Goal: Feedback & Contribution: Contribute content

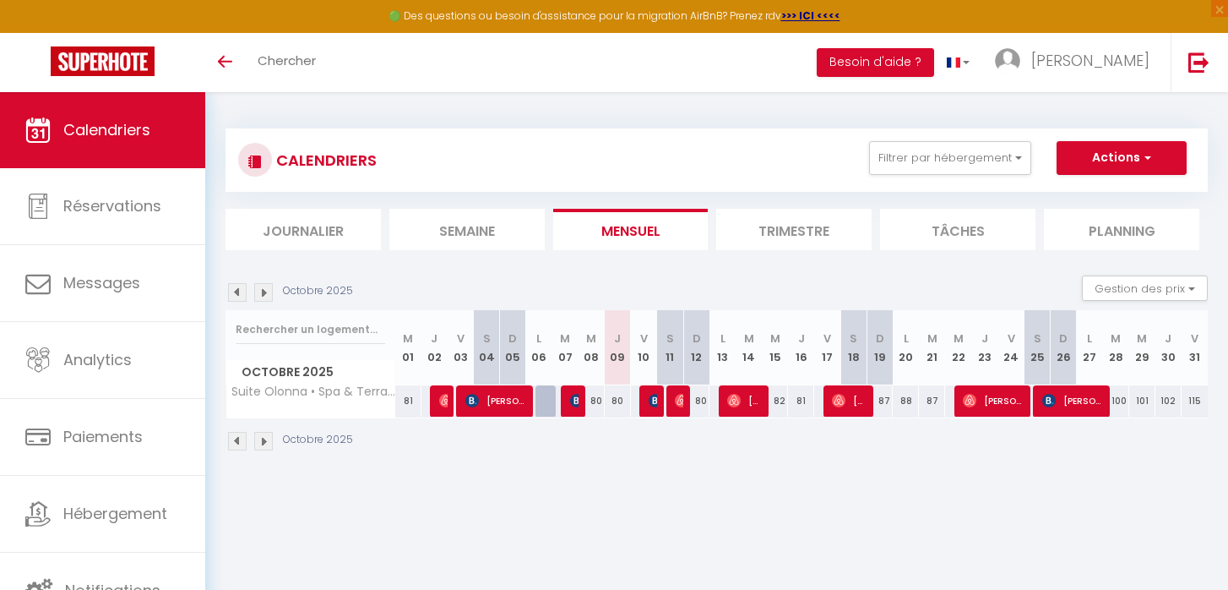
select select
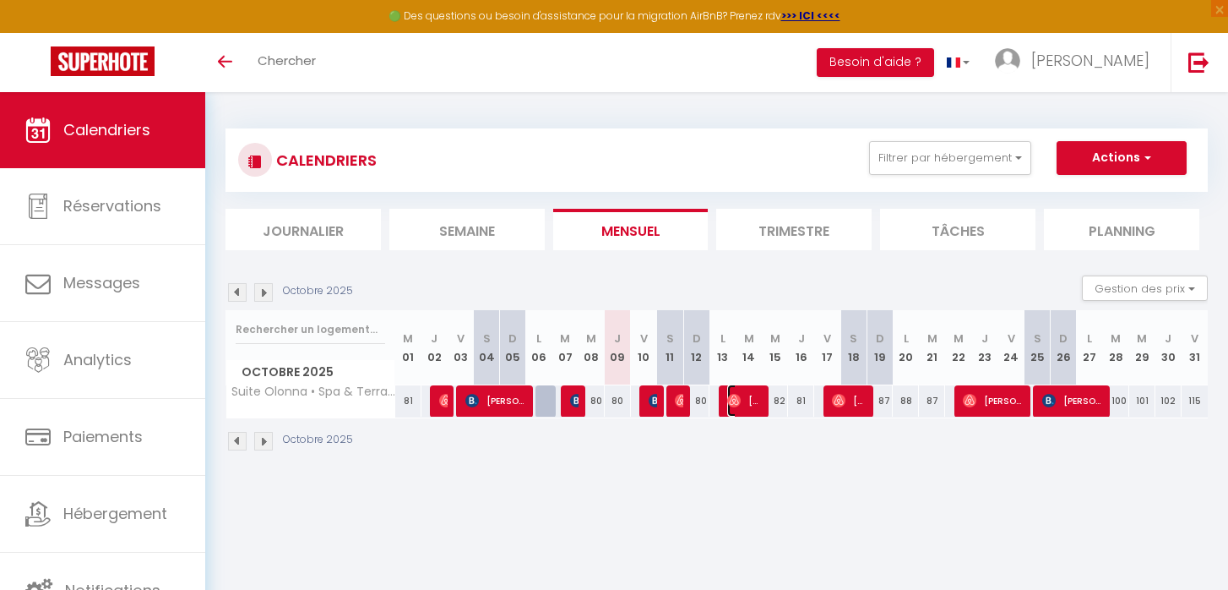
click at [741, 400] on span "[PERSON_NAME]" at bounding box center [744, 400] width 35 height 32
select select "OK"
select select "1"
select select "0"
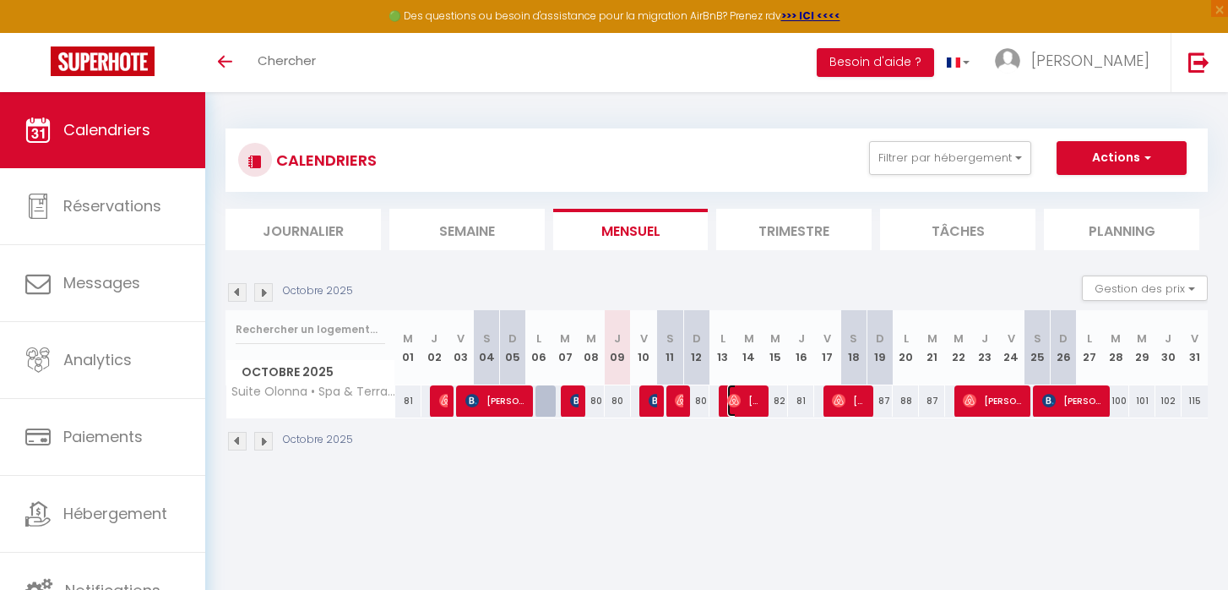
select select "1"
select select
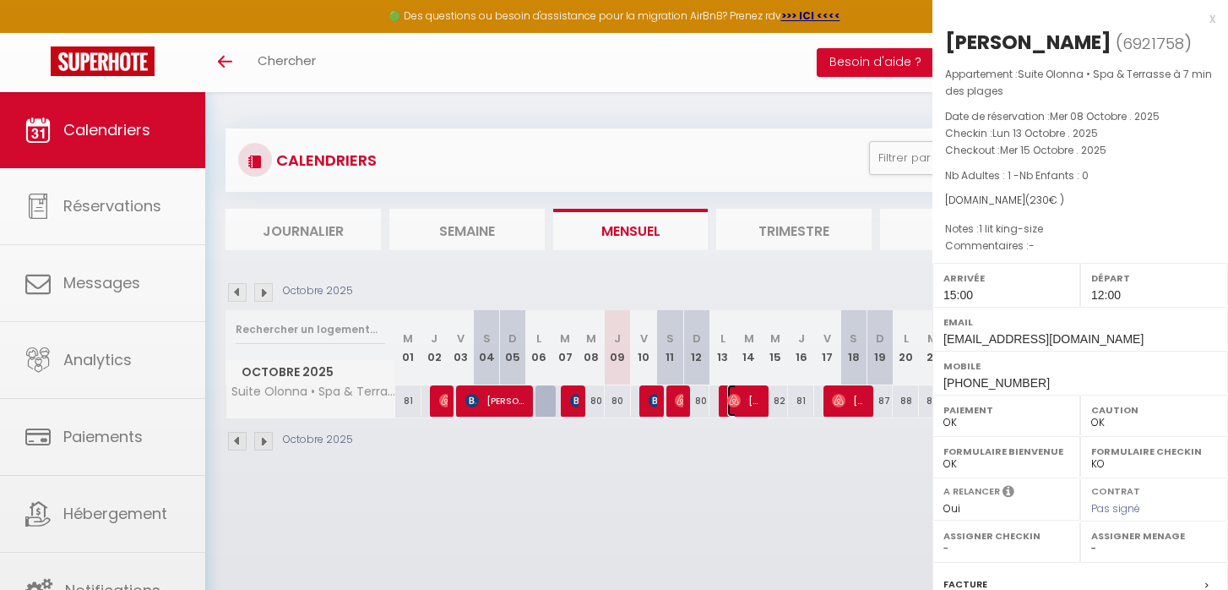
select select "52738"
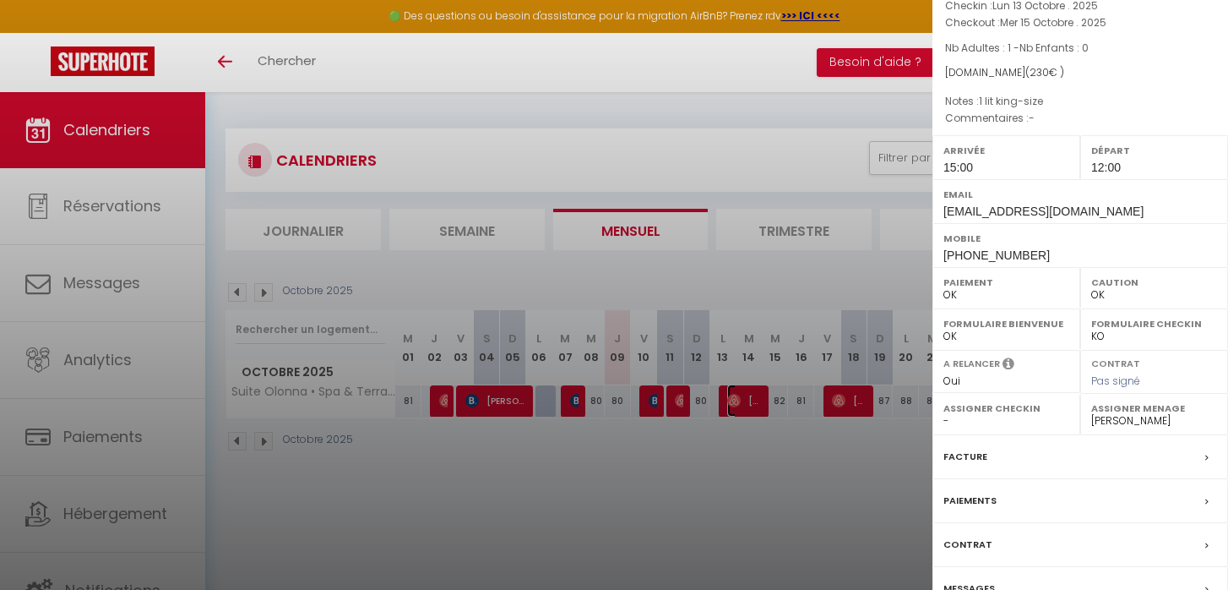
scroll to position [215, 0]
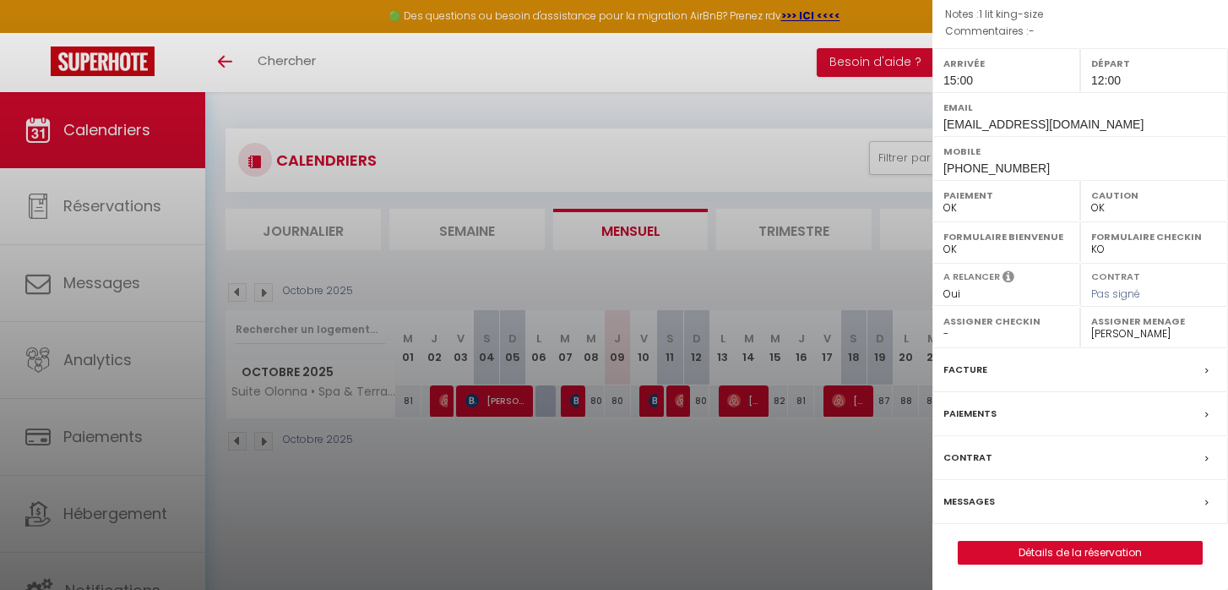
click at [1020, 372] on div "Facture" at bounding box center [1081, 370] width 296 height 44
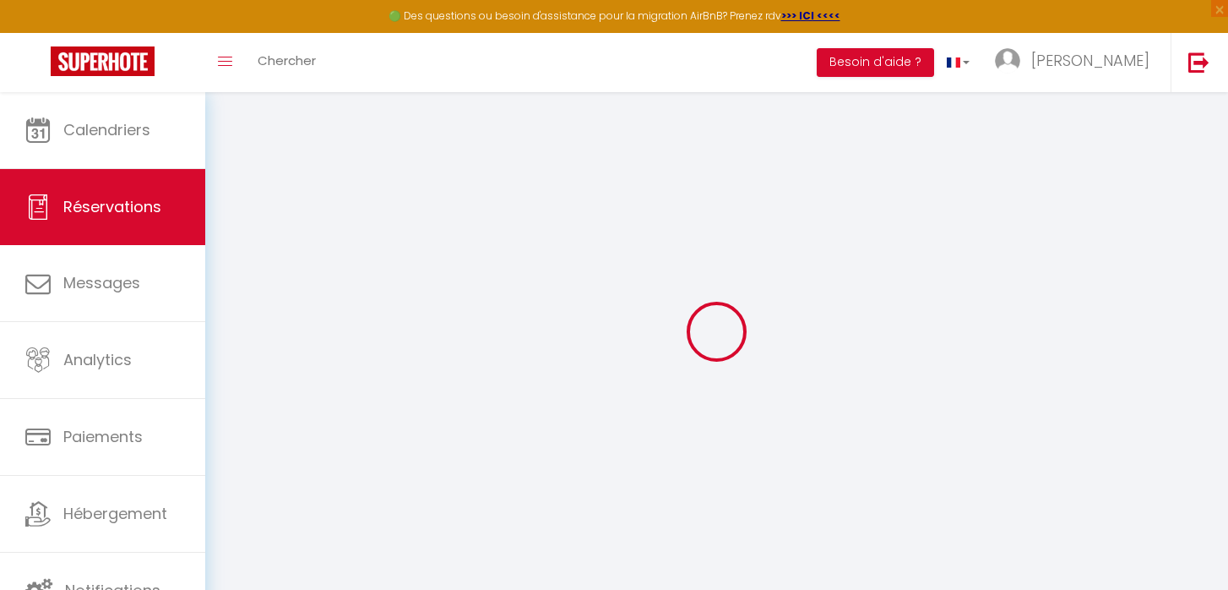
select select "other"
select select "cleaning"
select select "taxes"
select select
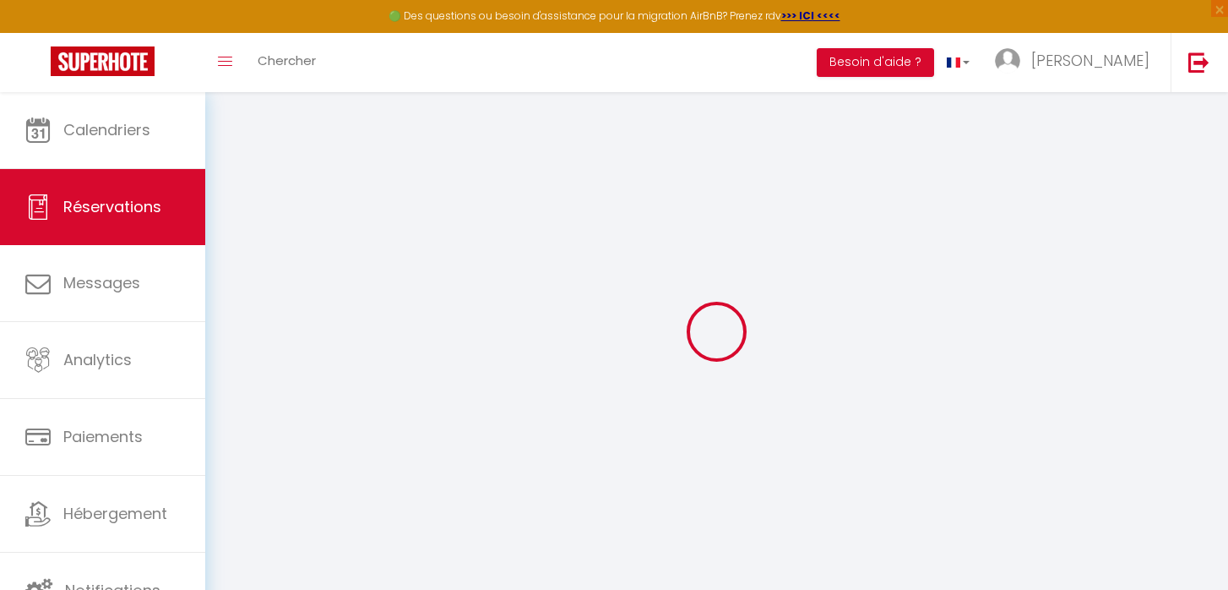
select select
checkbox input "false"
select index
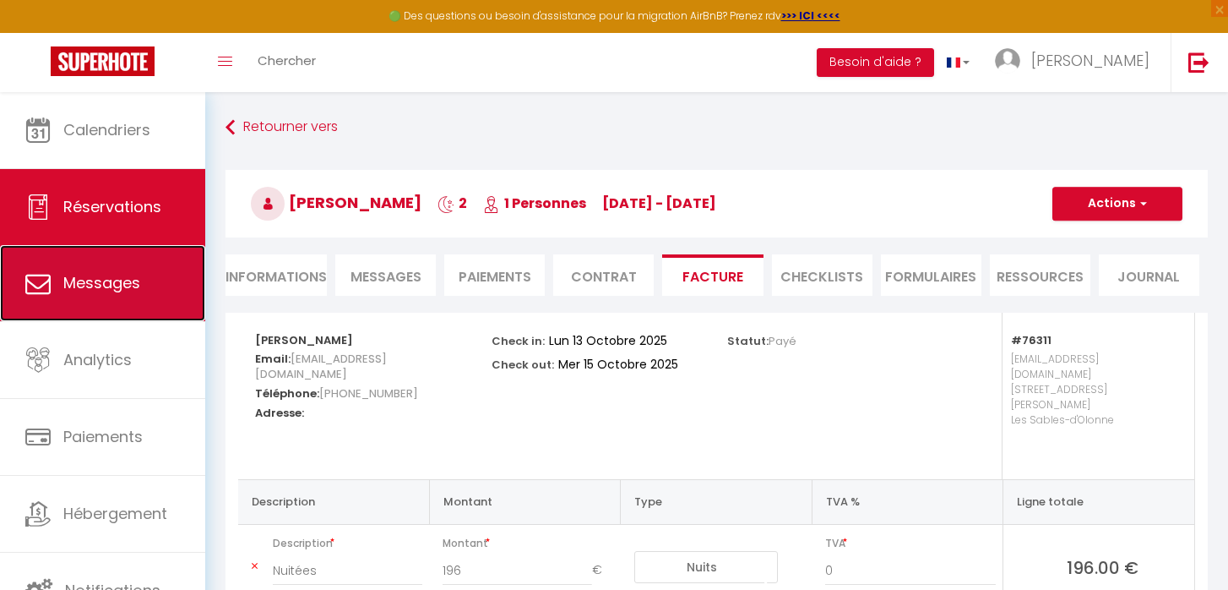
click at [87, 298] on link "Messages" at bounding box center [102, 283] width 205 height 76
select select "message"
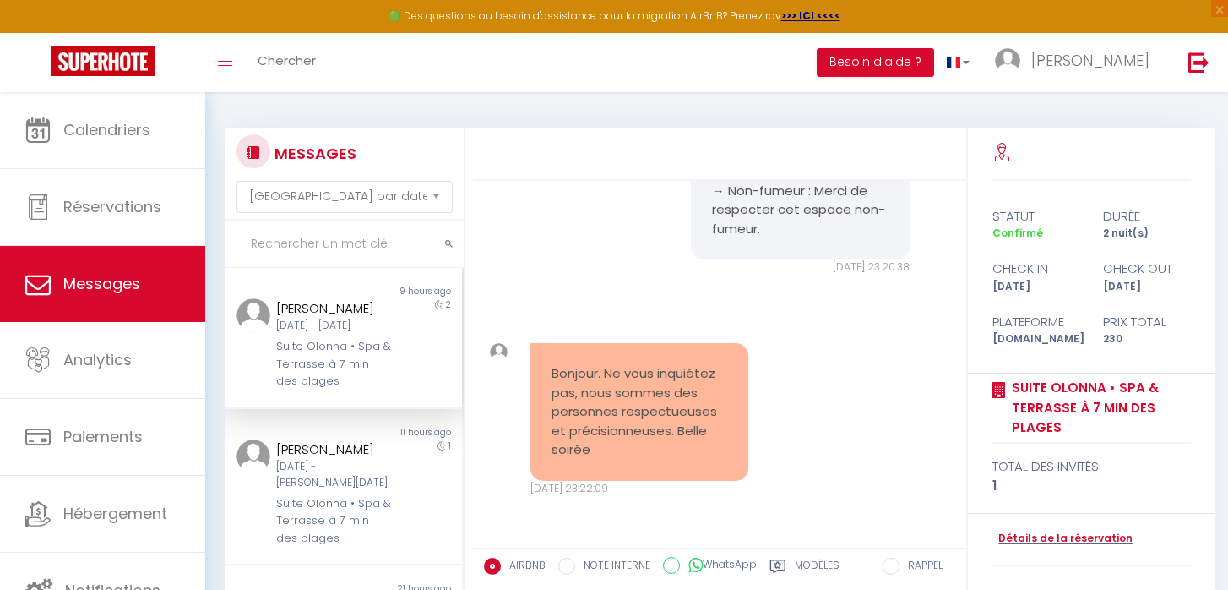
scroll to position [204, 0]
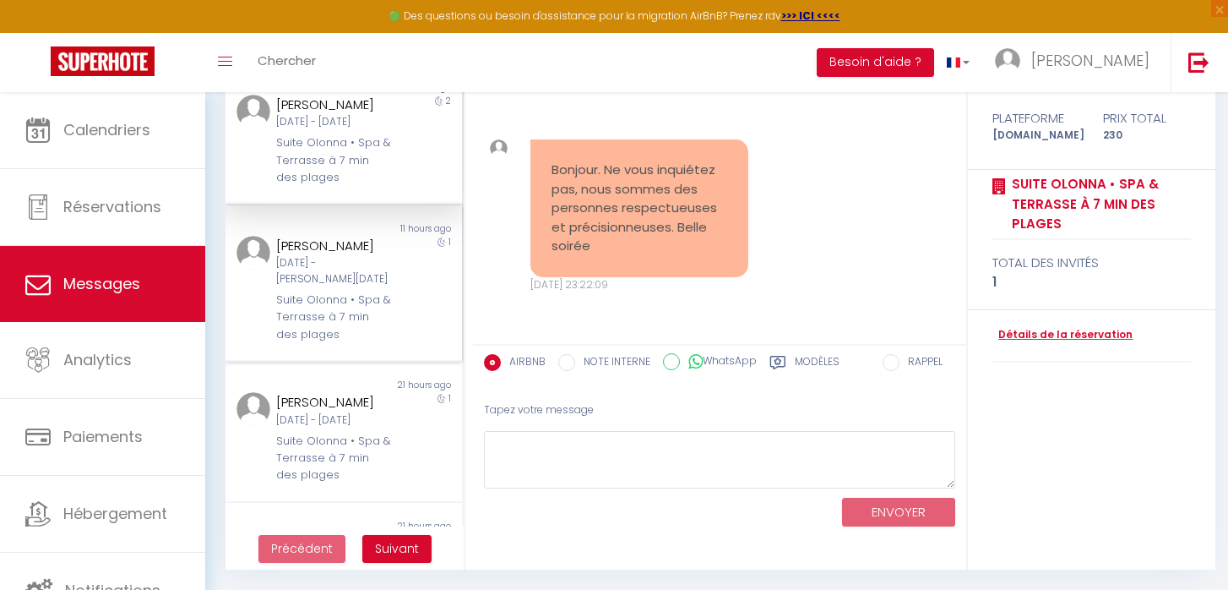
click at [375, 245] on div "[PERSON_NAME]" at bounding box center [334, 246] width 116 height 20
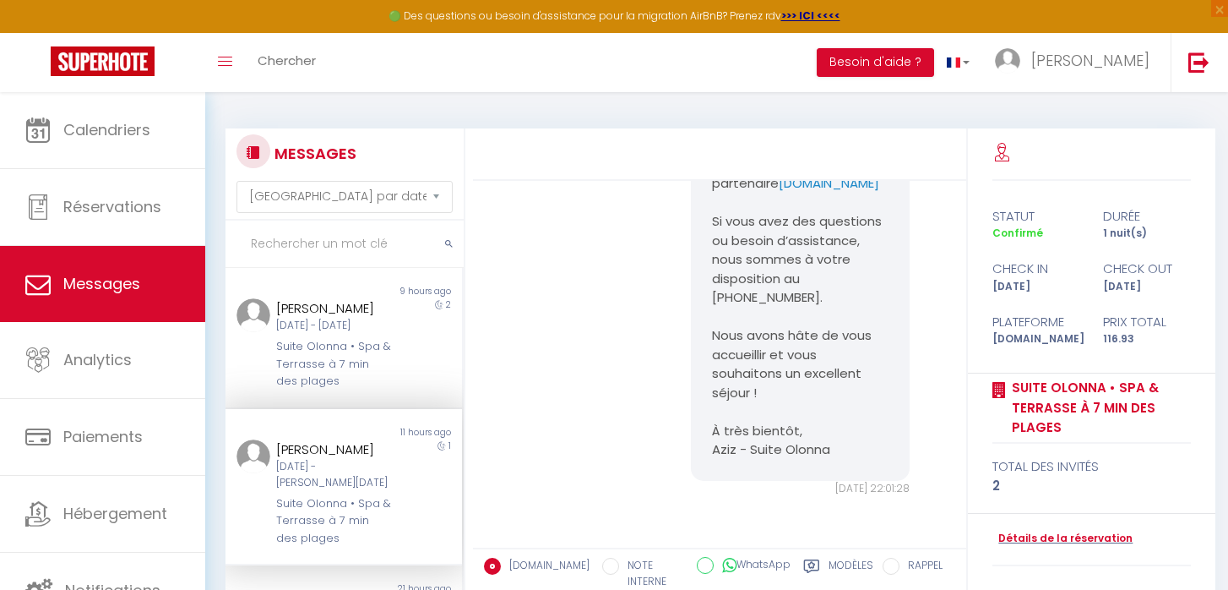
scroll to position [5947, 0]
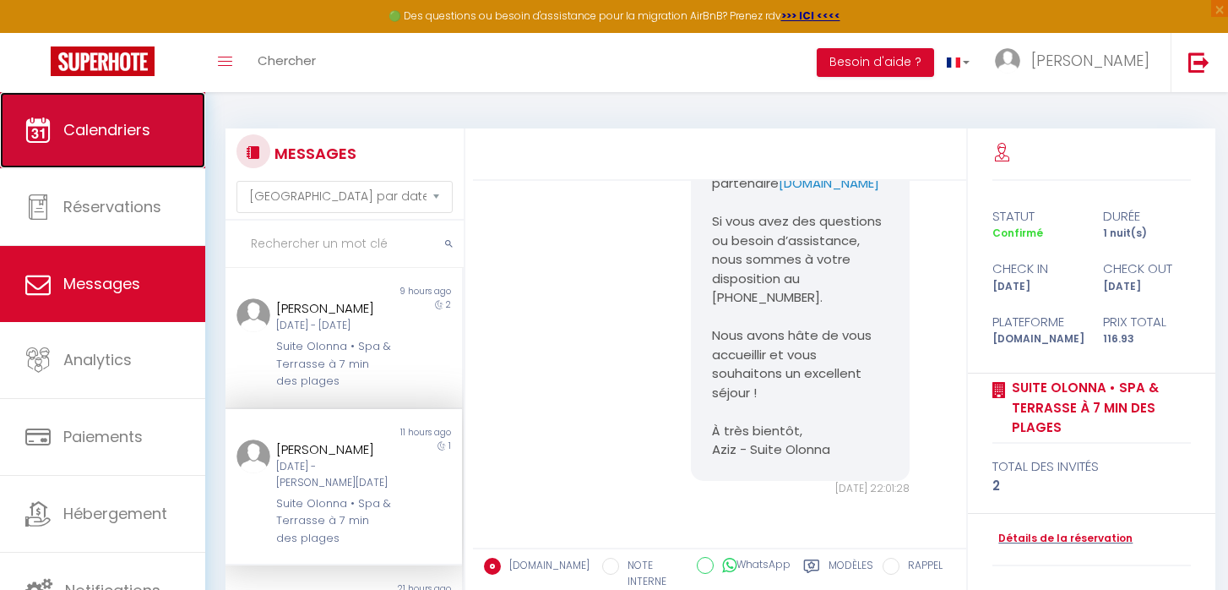
click at [121, 132] on span "Calendriers" at bounding box center [106, 129] width 87 height 21
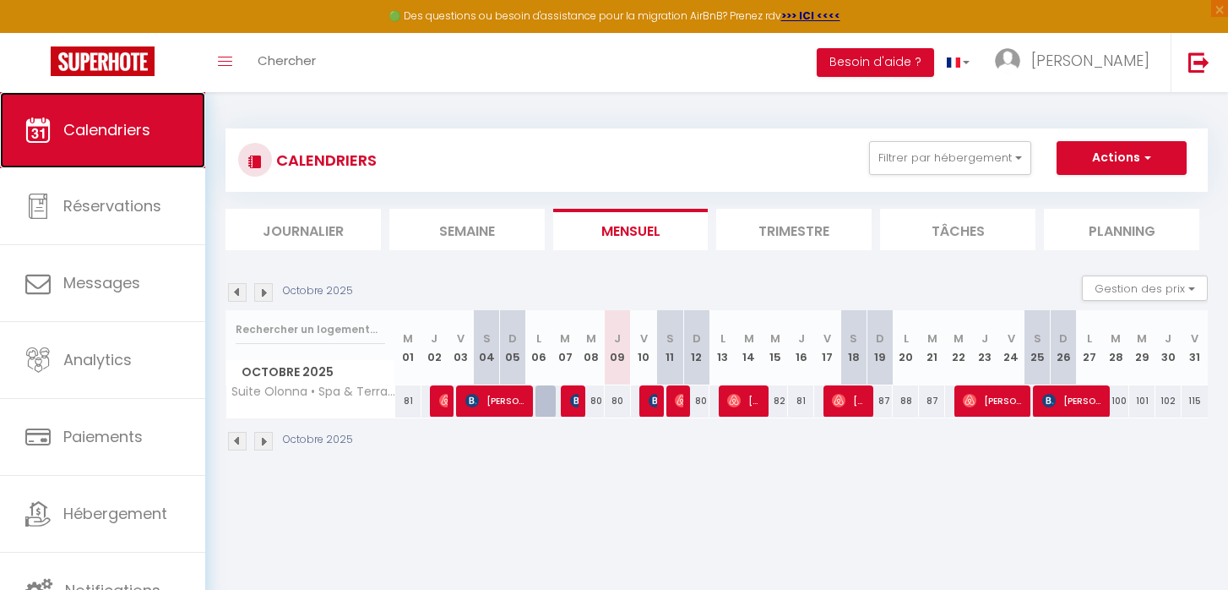
click at [88, 142] on link "Calendriers" at bounding box center [102, 130] width 205 height 76
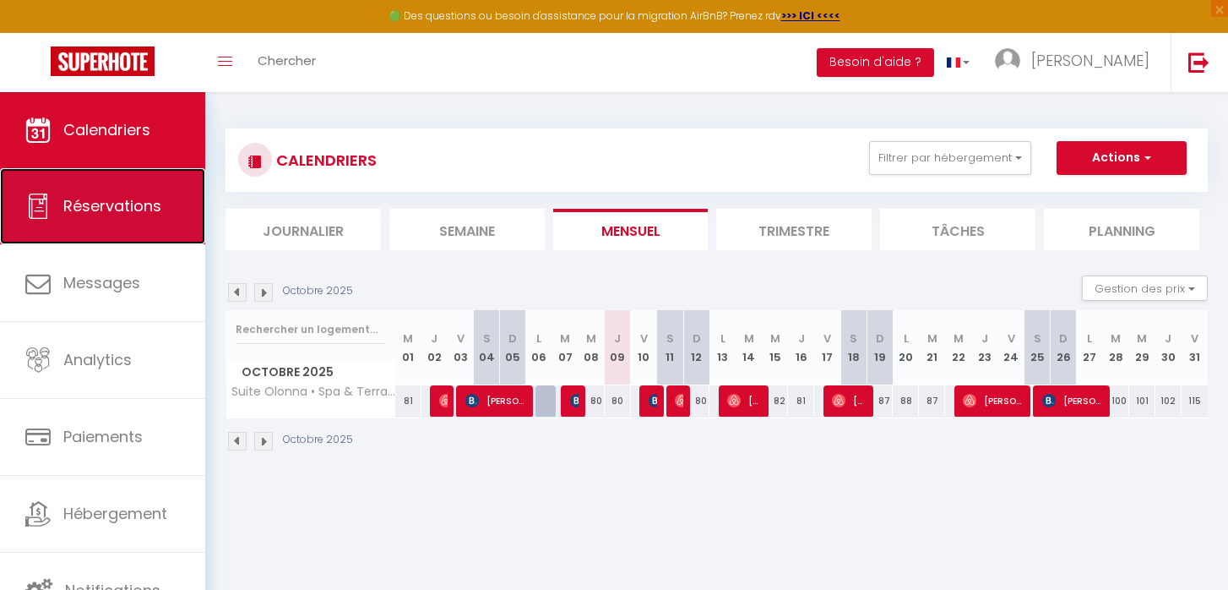
click at [106, 201] on span "Réservations" at bounding box center [112, 205] width 98 height 21
select select "not_cancelled"
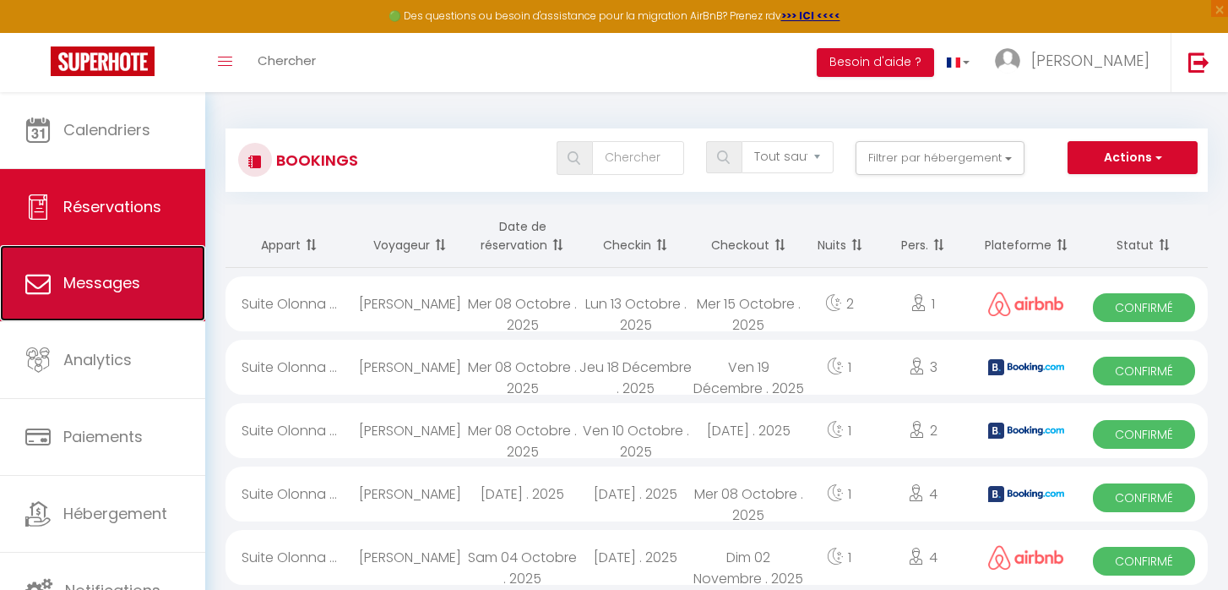
click at [123, 269] on link "Messages" at bounding box center [102, 283] width 205 height 76
select select "message"
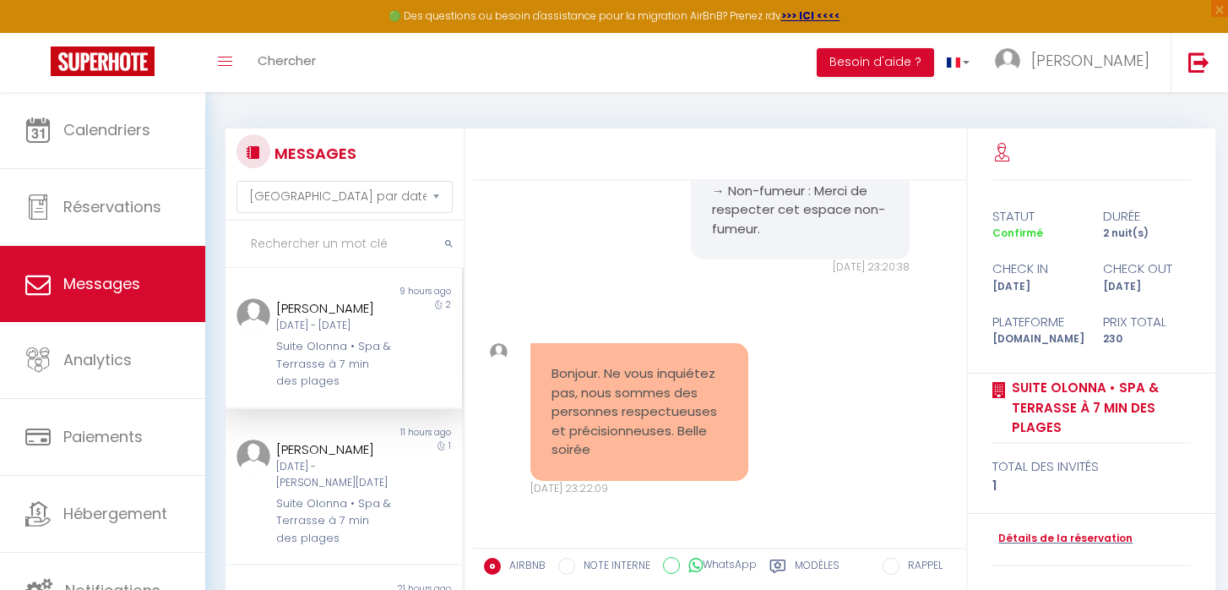
scroll to position [3, 0]
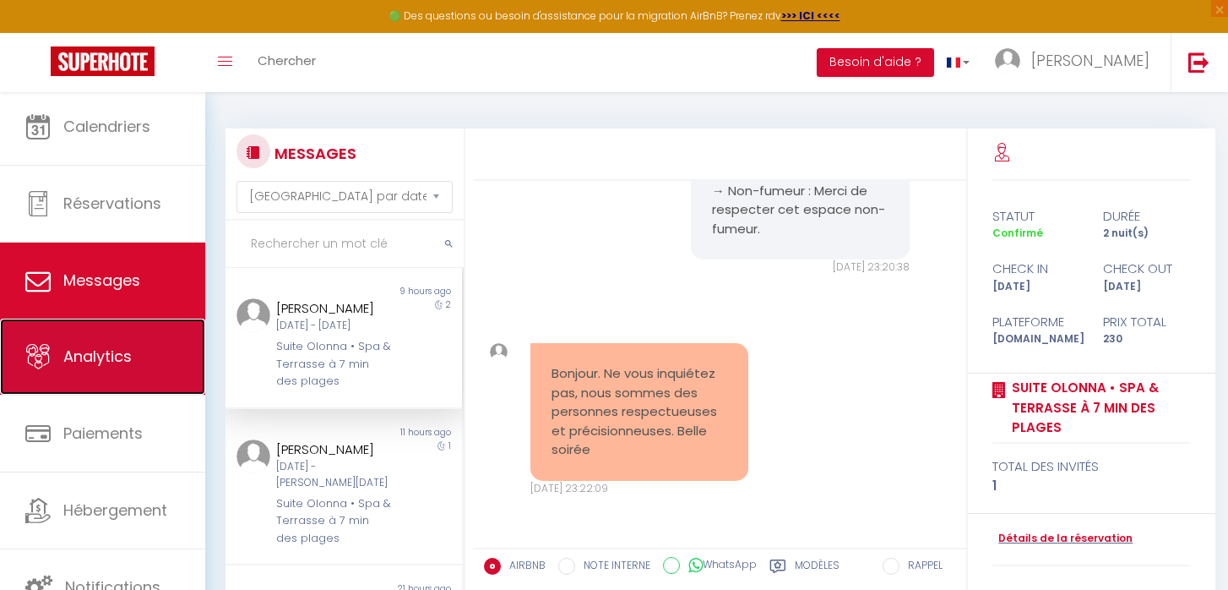
click at [101, 376] on link "Analytics" at bounding box center [102, 356] width 205 height 76
select select "2025"
select select "10"
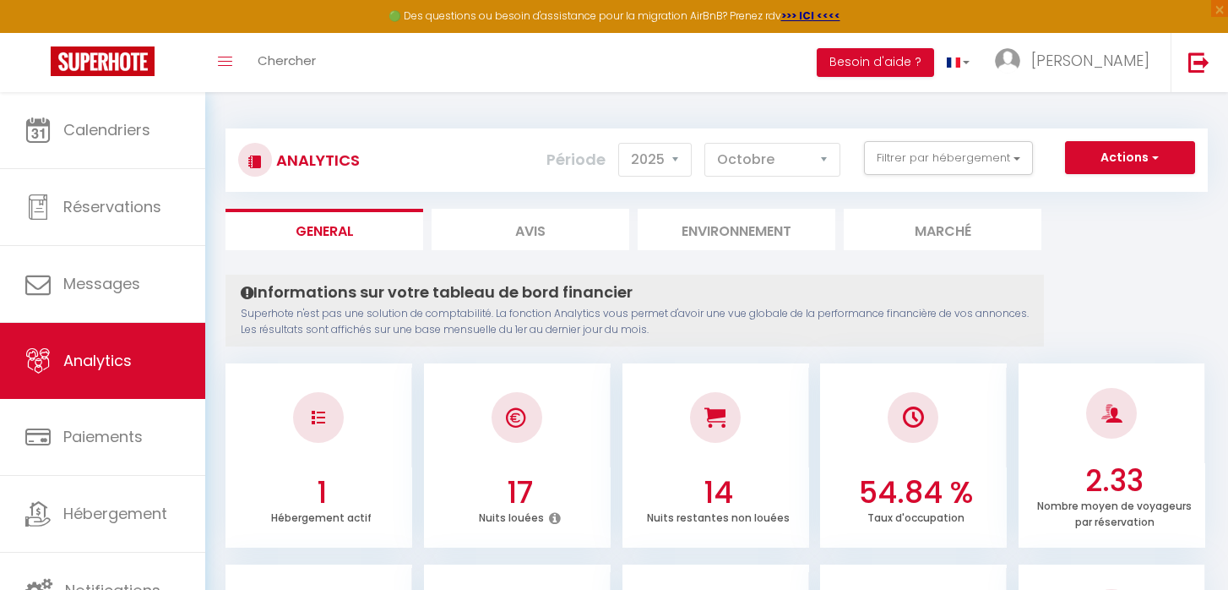
click at [534, 223] on li "Avis" at bounding box center [531, 229] width 198 height 41
select select "2025"
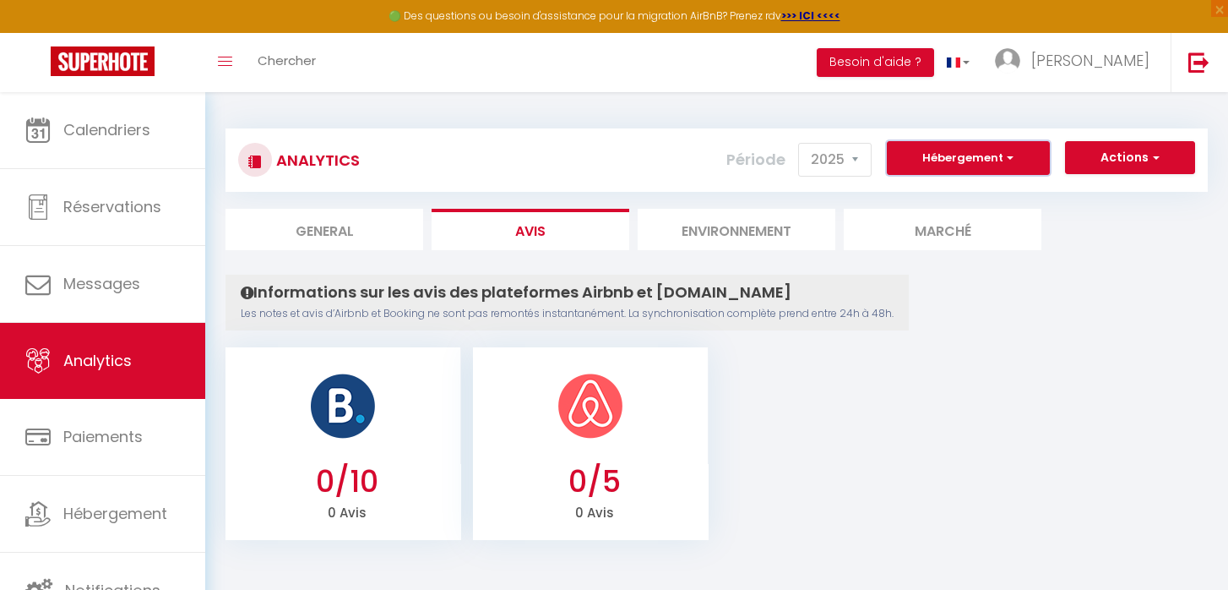
click at [1009, 156] on span "button" at bounding box center [1008, 158] width 10 height 16
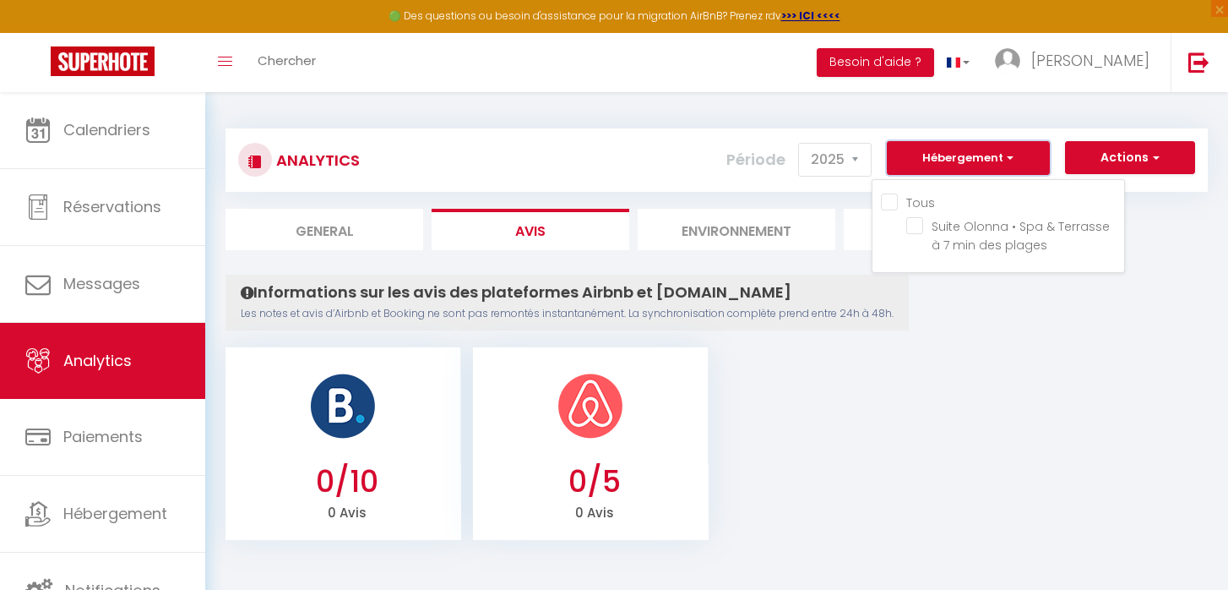
click at [1009, 156] on span "button" at bounding box center [1008, 158] width 10 height 16
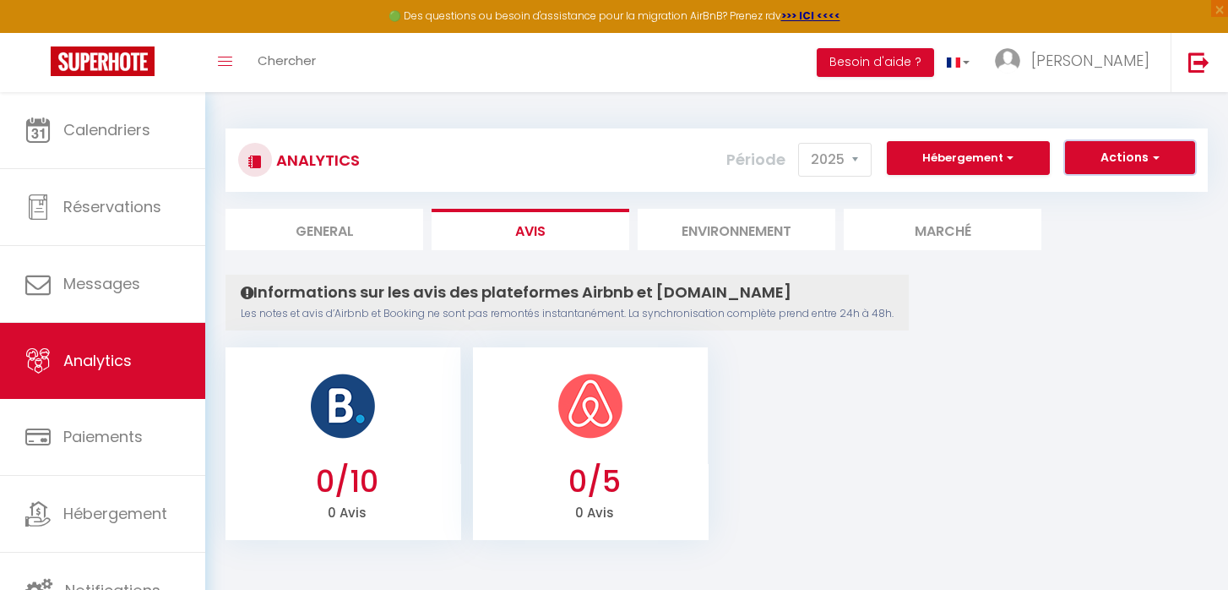
click at [1122, 164] on button "Actions" at bounding box center [1130, 158] width 130 height 34
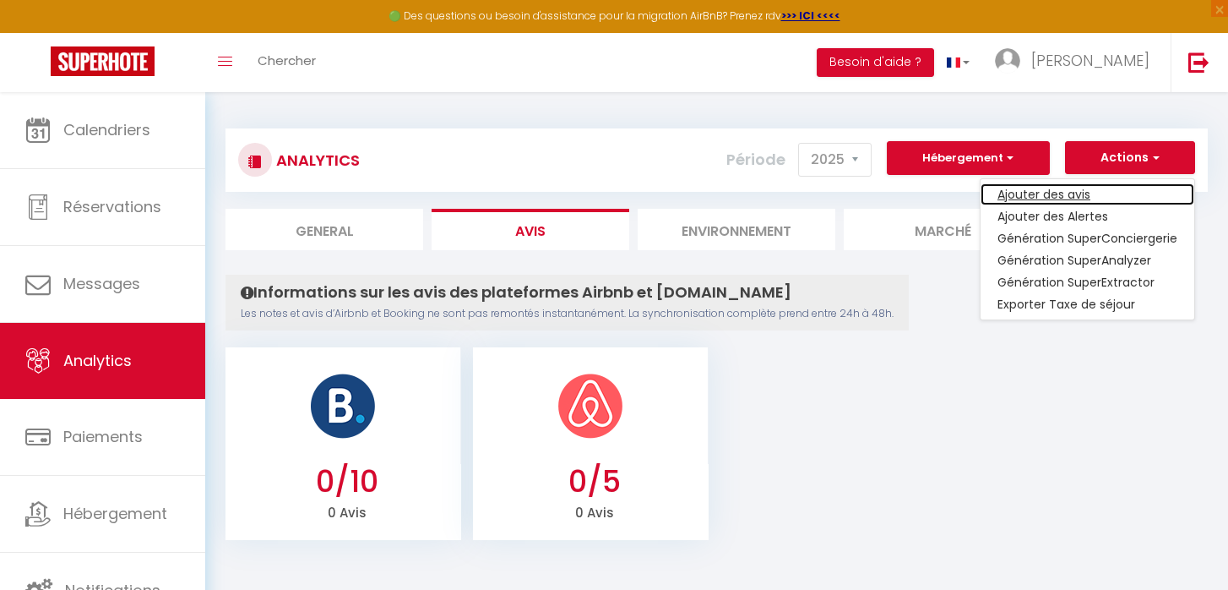
click at [1072, 189] on link "Ajouter des avis" at bounding box center [1088, 194] width 214 height 22
select select "76311"
type input "[URL][DOMAIN_NAME]"
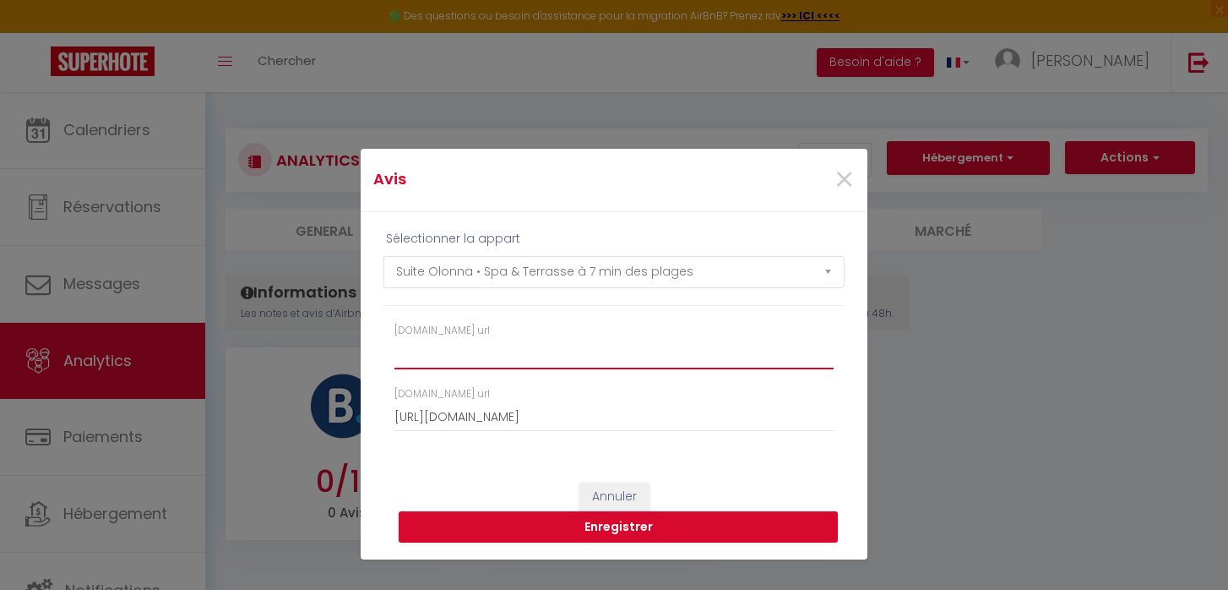
click at [446, 358] on input "[DOMAIN_NAME] url" at bounding box center [613, 353] width 439 height 30
paste input "[URL][DOMAIN_NAME]"
type input "[URL][DOMAIN_NAME]"
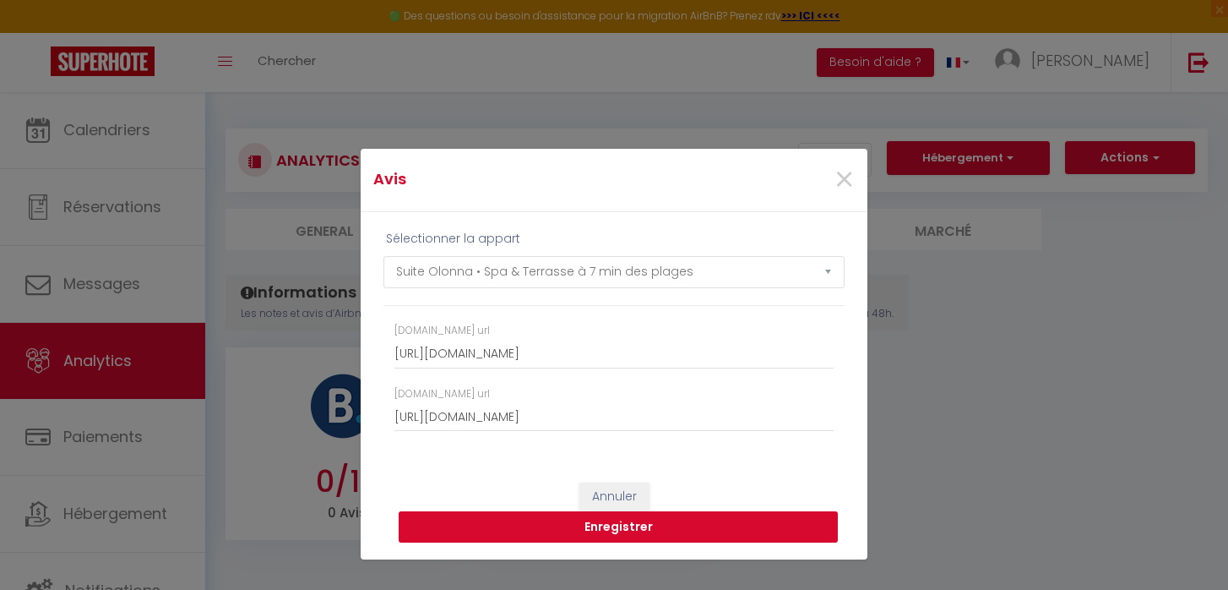
click at [597, 530] on button "Enregistrer" at bounding box center [618, 527] width 439 height 32
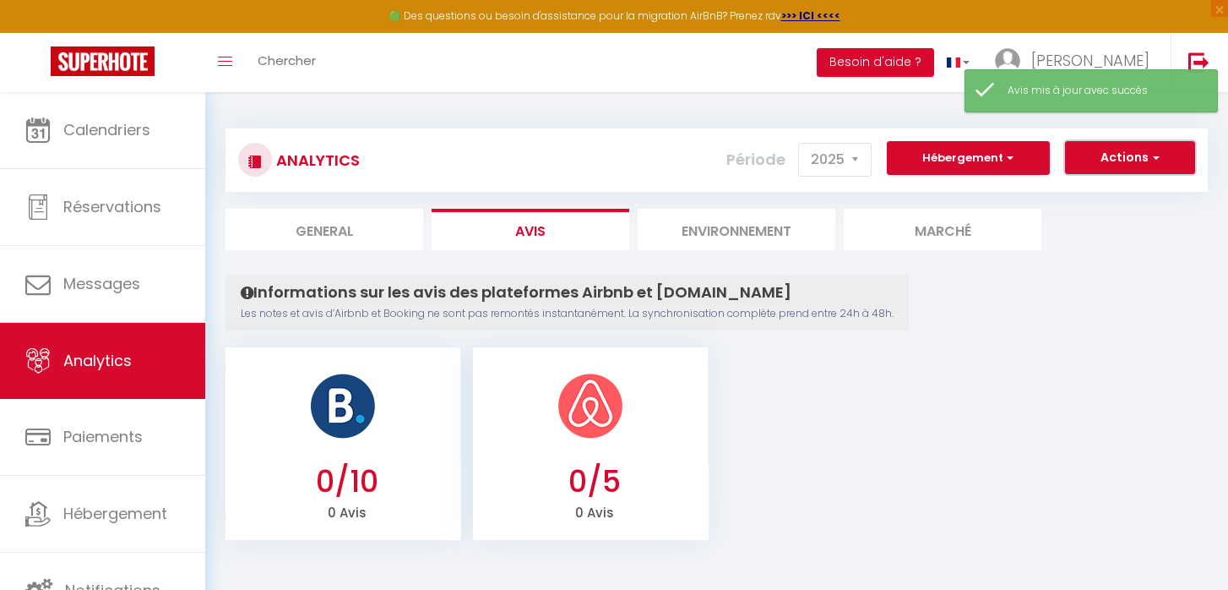
click at [1102, 163] on button "Actions" at bounding box center [1130, 158] width 130 height 34
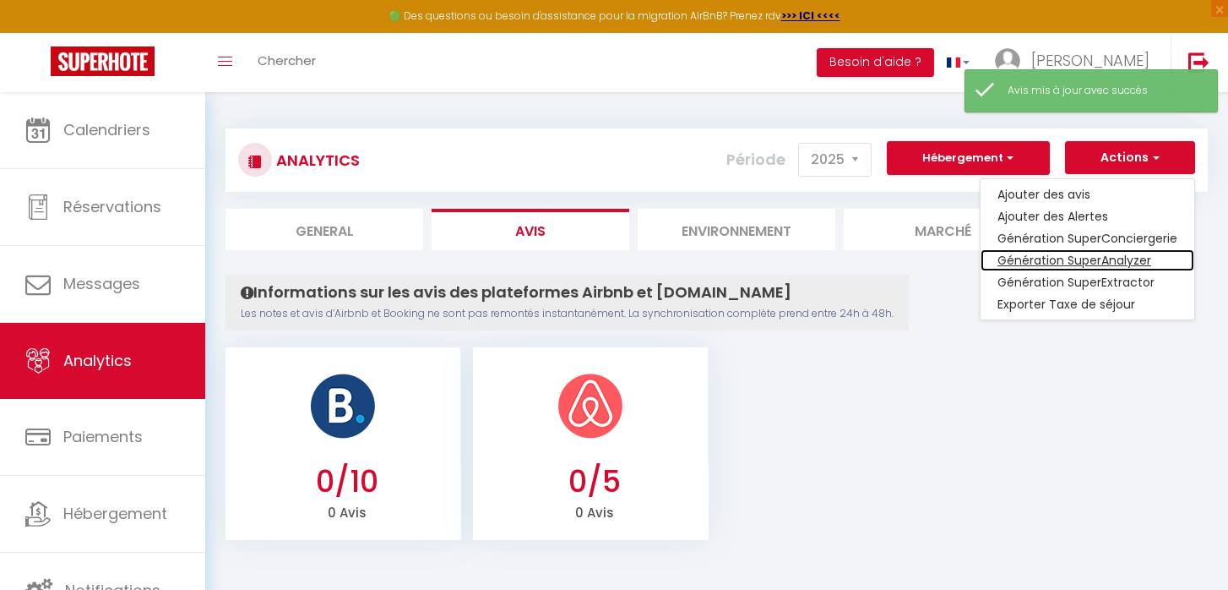
click at [1066, 253] on link "Génération SuperAnalyzer" at bounding box center [1088, 260] width 214 height 22
type input "[EMAIL_ADDRESS][DOMAIN_NAME]"
select select
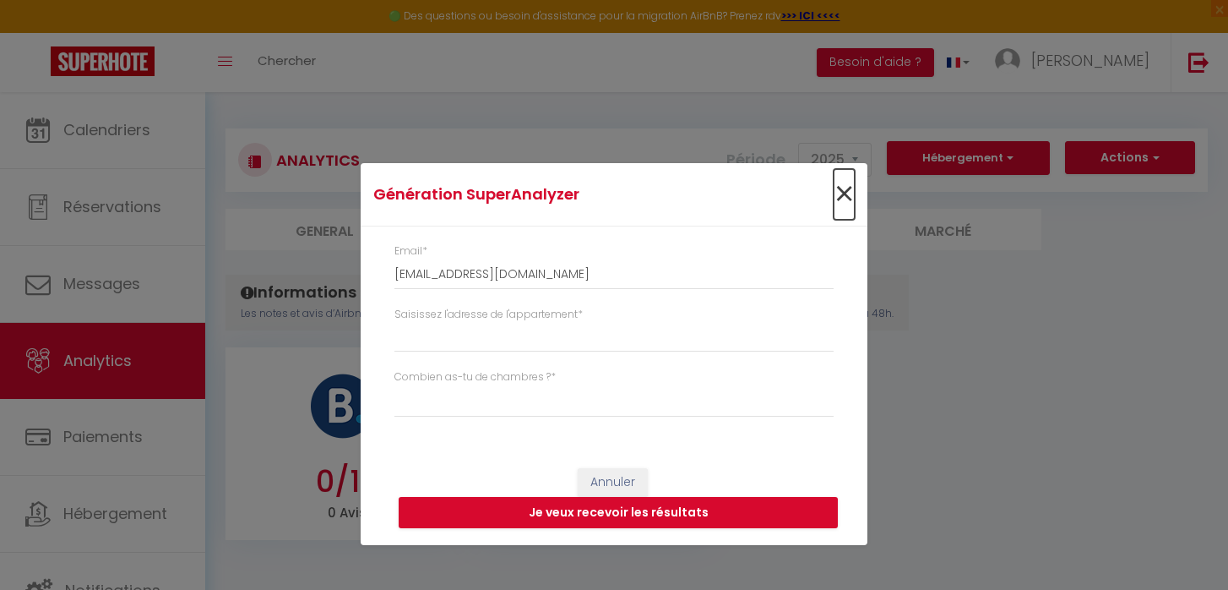
click at [846, 198] on span "×" at bounding box center [844, 194] width 21 height 51
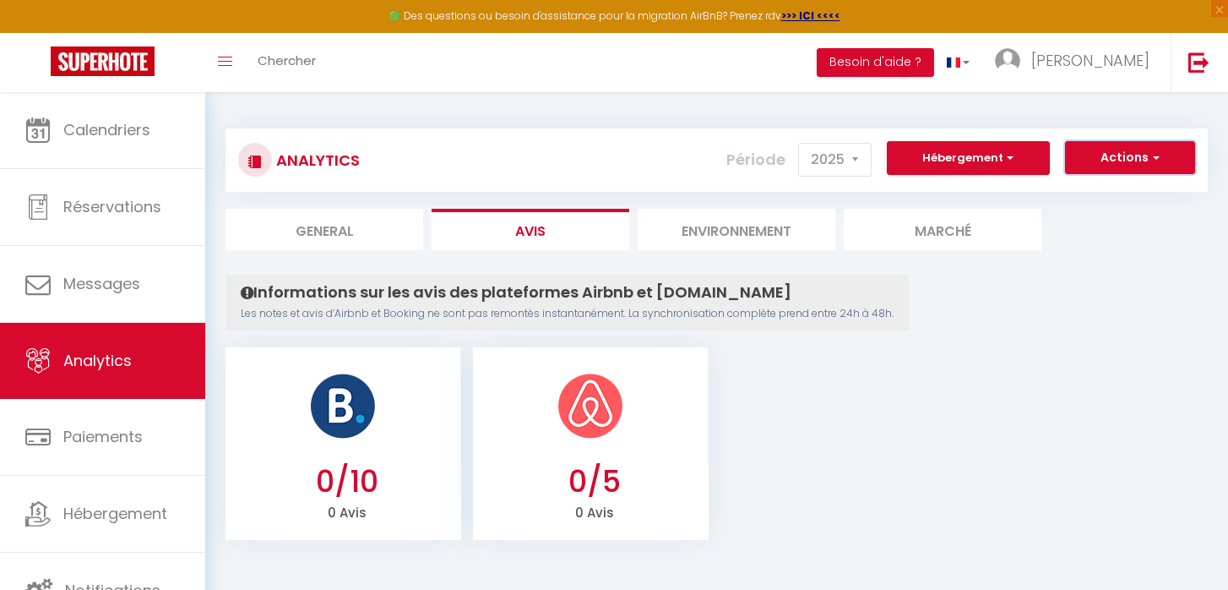
click at [1132, 161] on button "Actions" at bounding box center [1130, 158] width 130 height 34
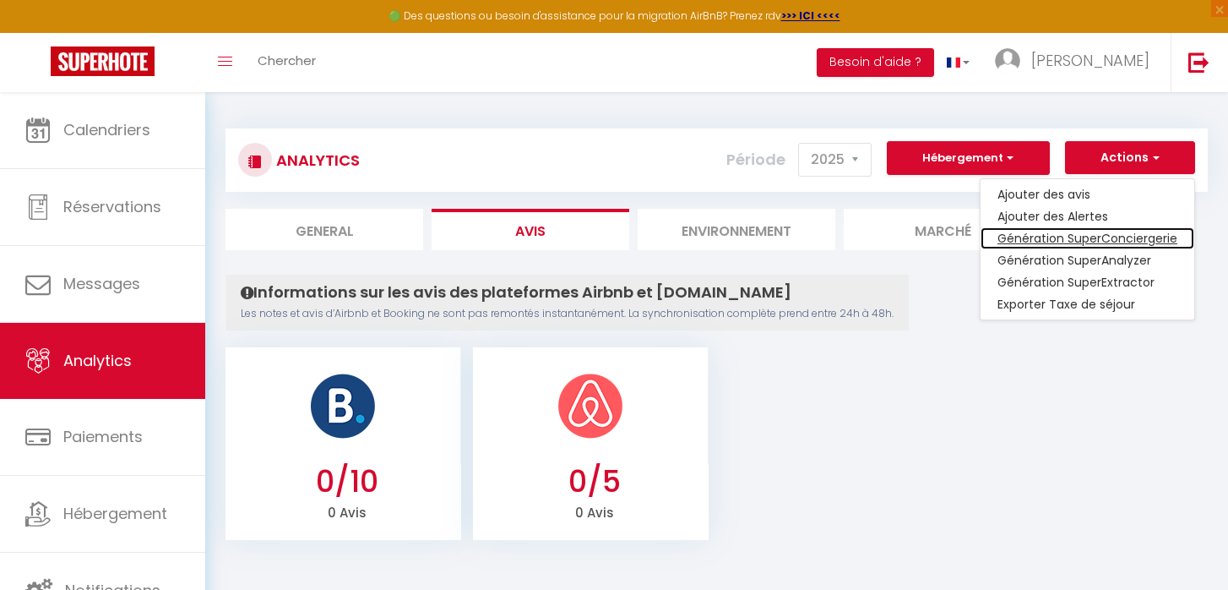
click at [1108, 232] on link "Génération SuperConciergerie" at bounding box center [1088, 238] width 214 height 22
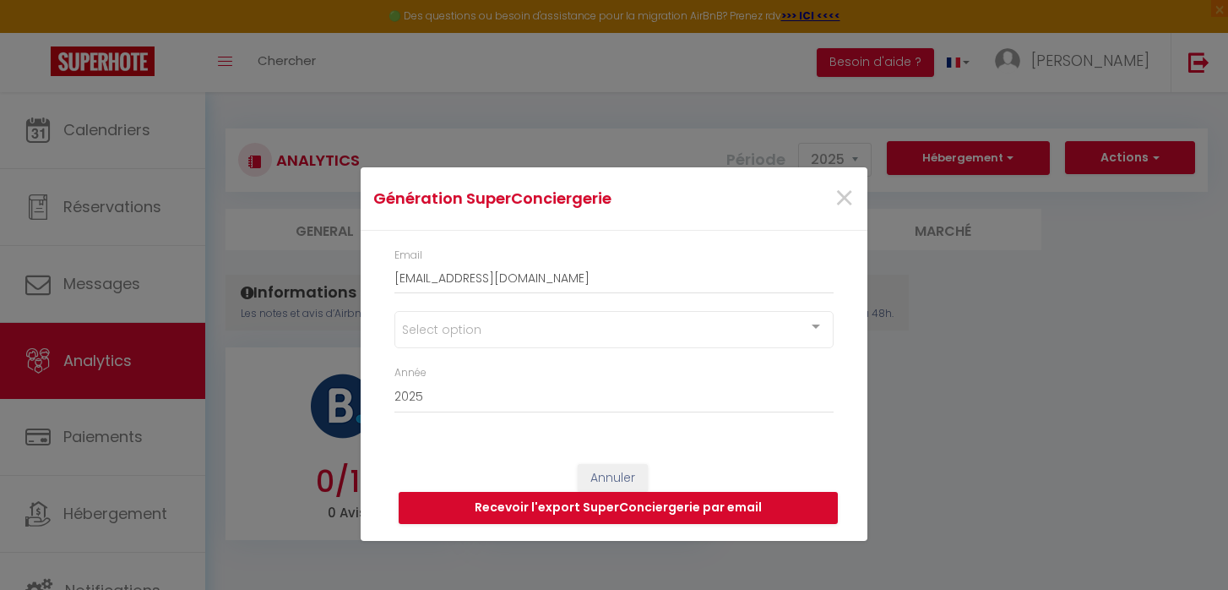
click at [760, 342] on div "Select option" at bounding box center [613, 329] width 439 height 37
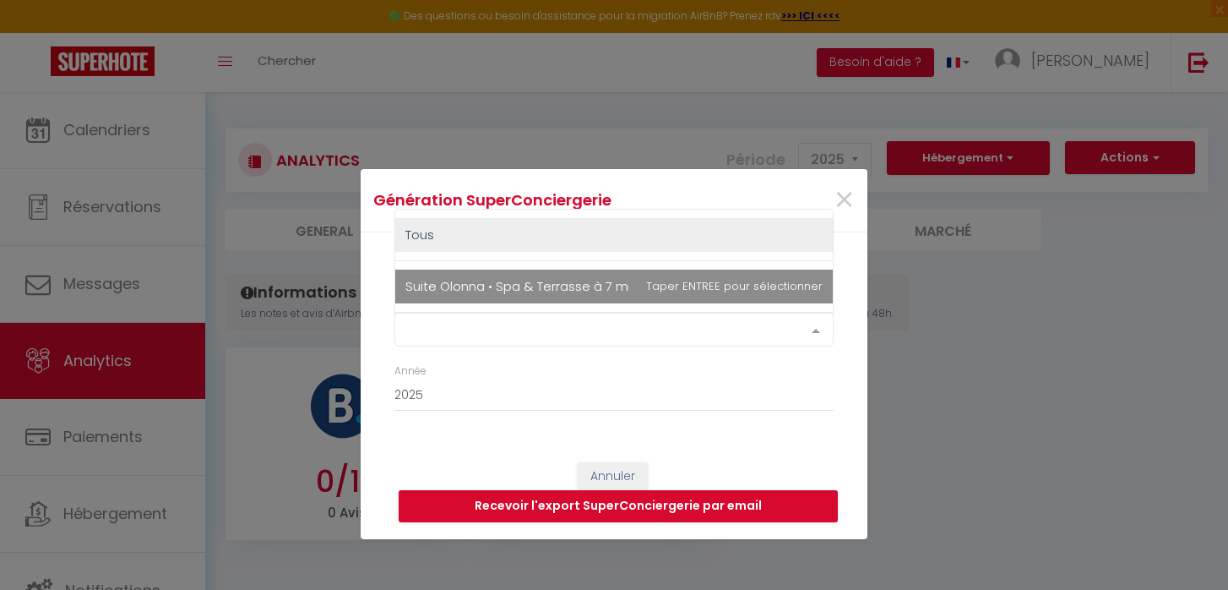
click at [738, 286] on span "Suite Olonna • Spa & Terrasse à 7 min des plages" at bounding box center [614, 286] width 438 height 34
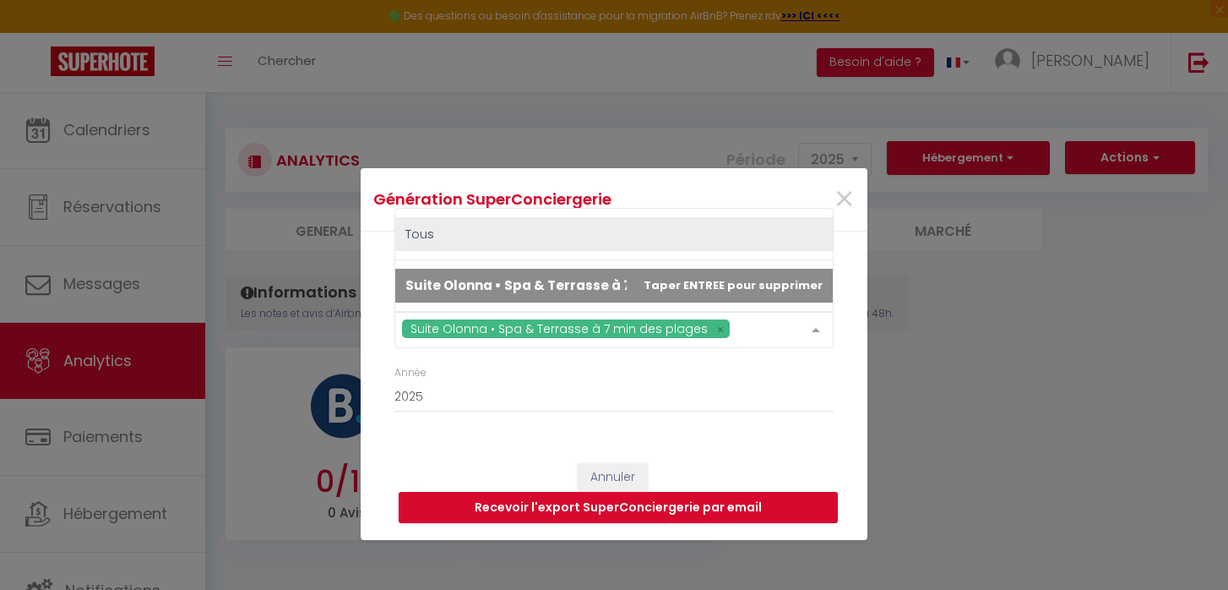
click at [822, 362] on div "Suite Olonna • [GEOGRAPHIC_DATA] à 7 min des plages [GEOGRAPHIC_DATA] • Spa & T…" at bounding box center [613, 338] width 461 height 53
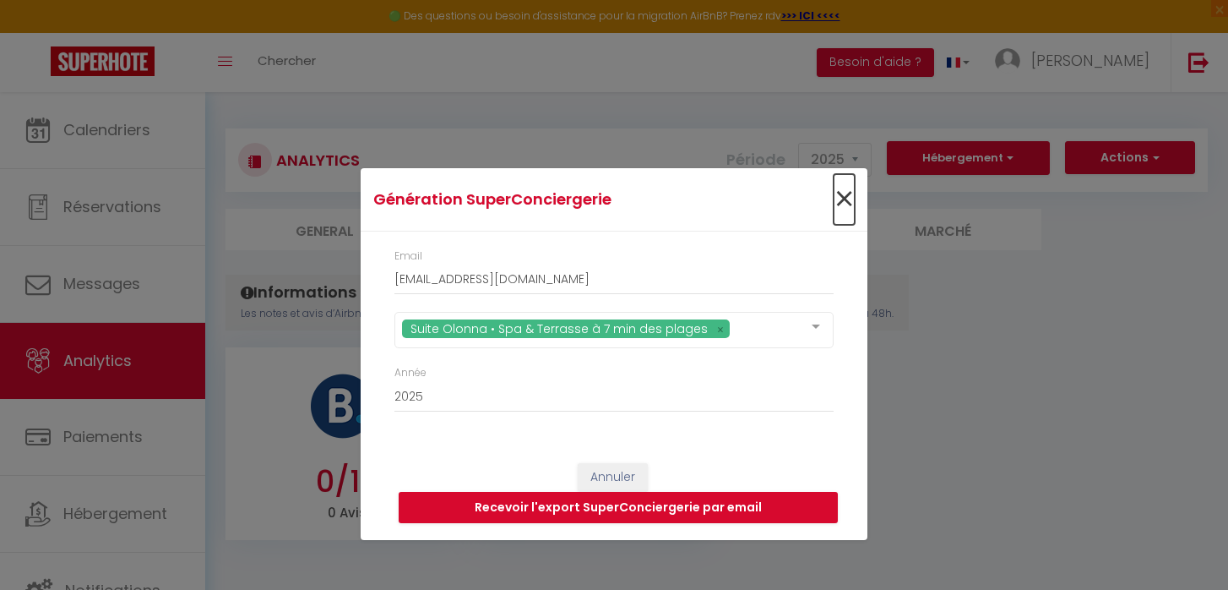
click at [837, 198] on span "×" at bounding box center [844, 199] width 21 height 51
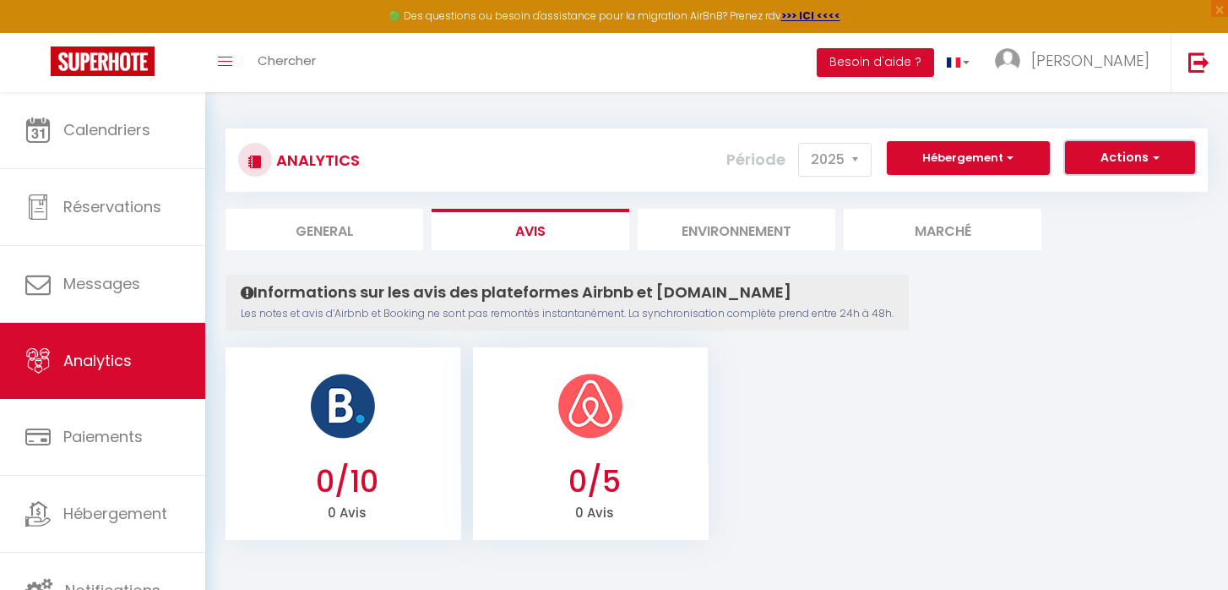
click at [1132, 143] on button "Actions" at bounding box center [1130, 158] width 130 height 34
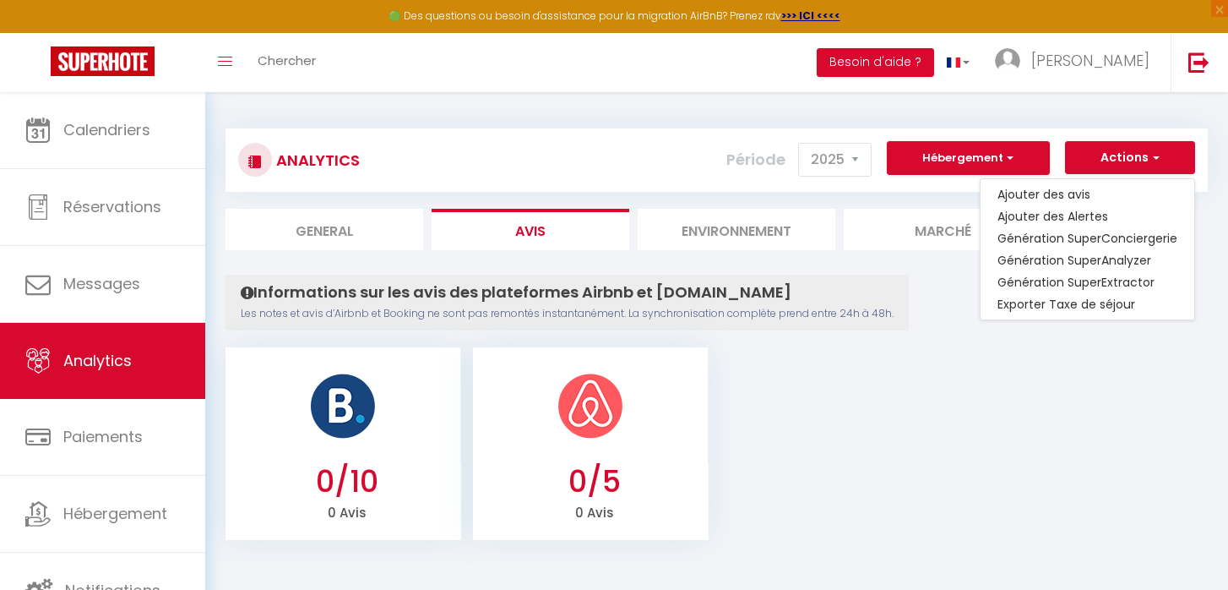
click at [918, 404] on ul "0/10 0 Avis 0/5 0 Avis" at bounding box center [717, 441] width 982 height 197
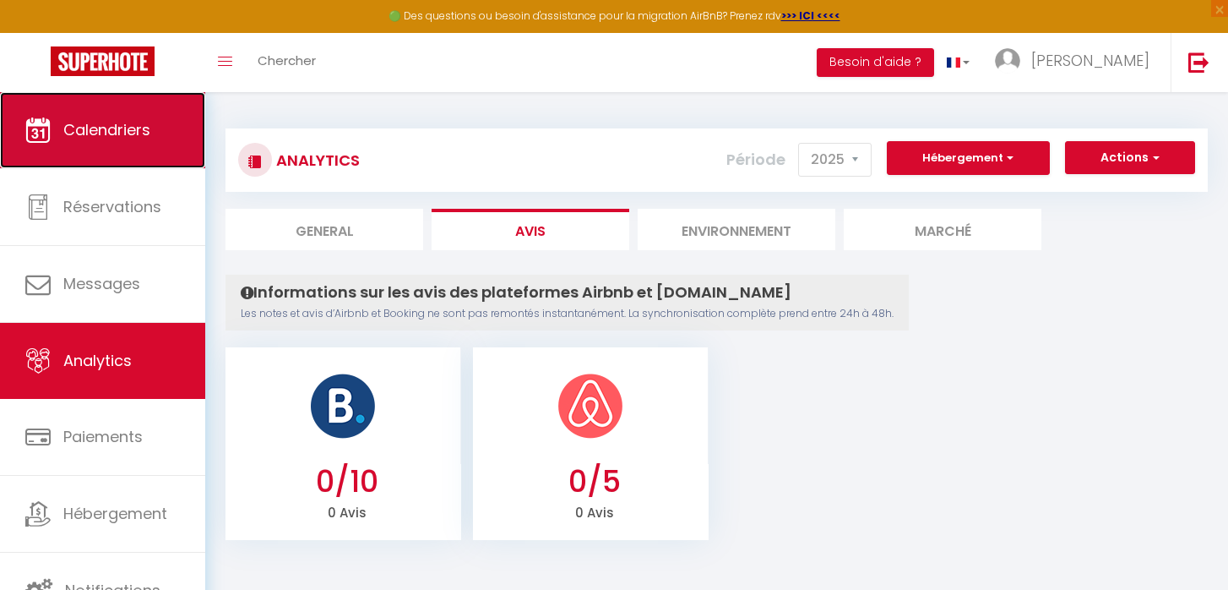
click at [84, 144] on link "Calendriers" at bounding box center [102, 130] width 205 height 76
